Goal: Information Seeking & Learning: Learn about a topic

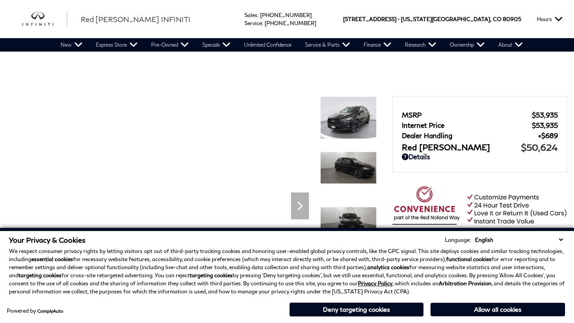
scroll to position [439, 0]
